Goal: Entertainment & Leisure: Consume media (video, audio)

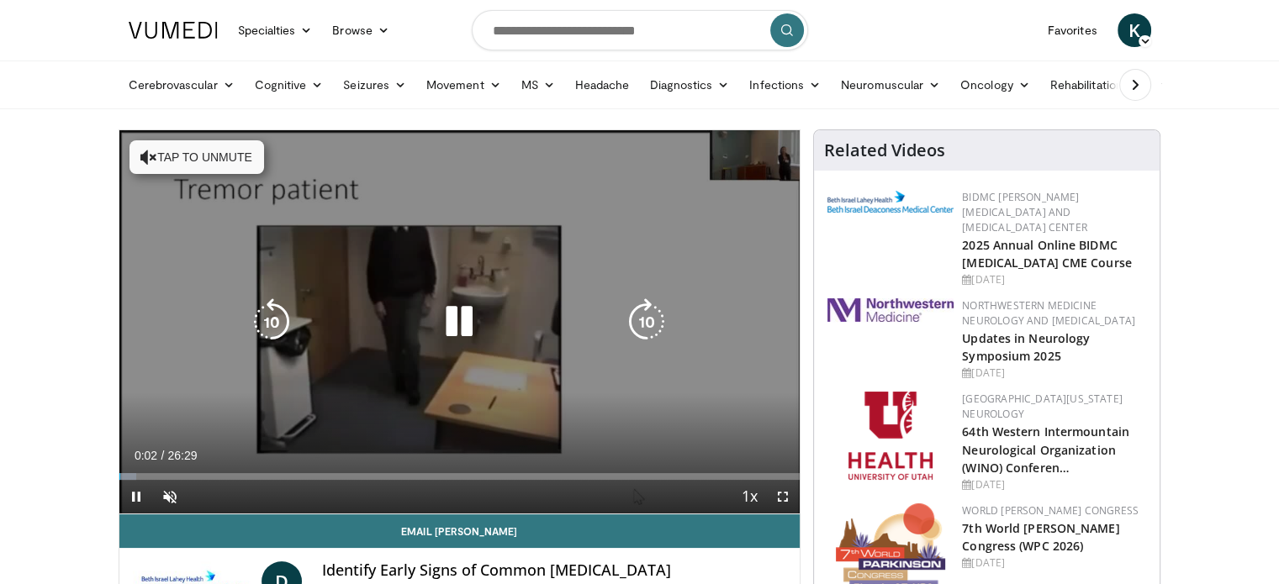
click at [145, 151] on icon "Video Player" at bounding box center [148, 157] width 17 height 17
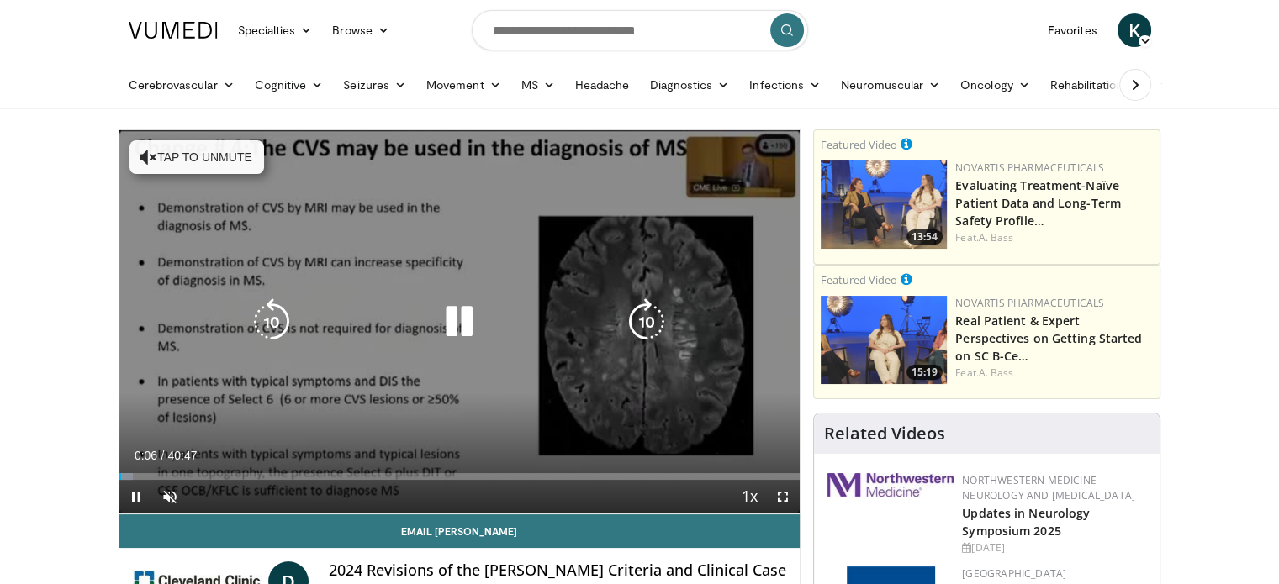
click at [170, 149] on button "Tap to unmute" at bounding box center [197, 157] width 135 height 34
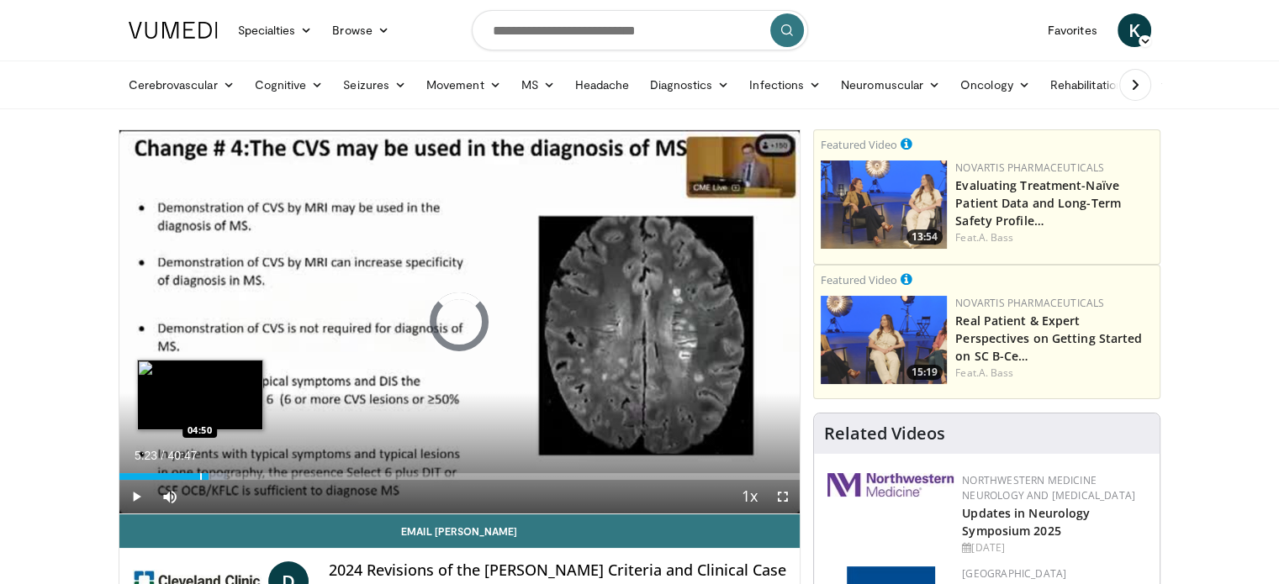
click at [200, 474] on div "Progress Bar" at bounding box center [201, 476] width 2 height 7
click at [188, 477] on div "04:13" at bounding box center [154, 476] width 71 height 7
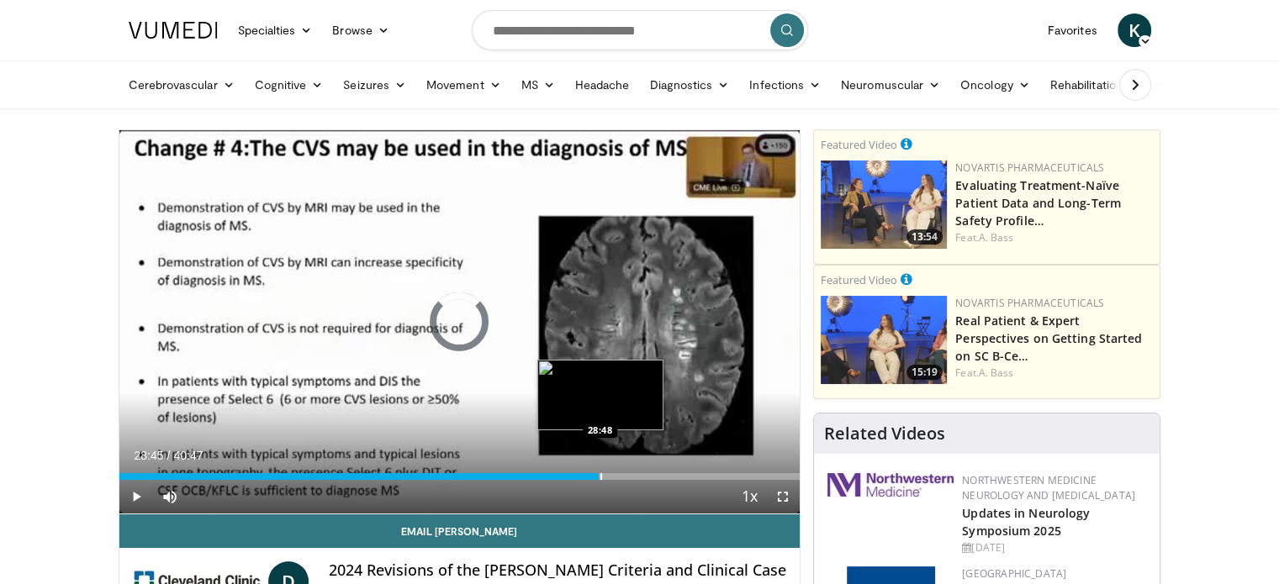
click at [599, 477] on div "Loaded : 0.00% 29:56 28:48" at bounding box center [459, 476] width 681 height 7
click at [605, 476] on div "Progress Bar" at bounding box center [606, 476] width 2 height 7
click at [611, 478] on div "Progress Bar" at bounding box center [612, 476] width 2 height 7
click at [615, 475] on div "Progress Bar" at bounding box center [616, 476] width 2 height 7
click at [623, 474] on div "Progress Bar" at bounding box center [624, 476] width 2 height 7
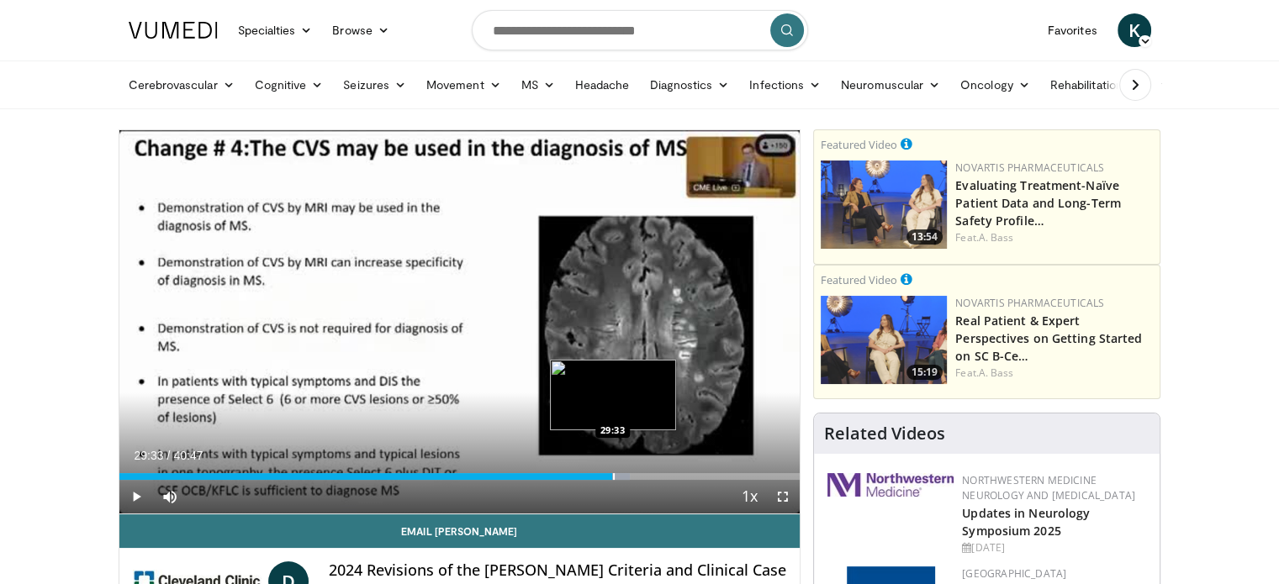
drag, startPoint x: 621, startPoint y: 477, endPoint x: 612, endPoint y: 468, distance: 12.5
click at [612, 468] on div "Loaded : 75.07% 29:36 29:33" at bounding box center [459, 472] width 681 height 16
click at [609, 475] on div "Loaded : 75.89% 29:53 29:24" at bounding box center [459, 476] width 681 height 7
